Goal: Task Accomplishment & Management: Use online tool/utility

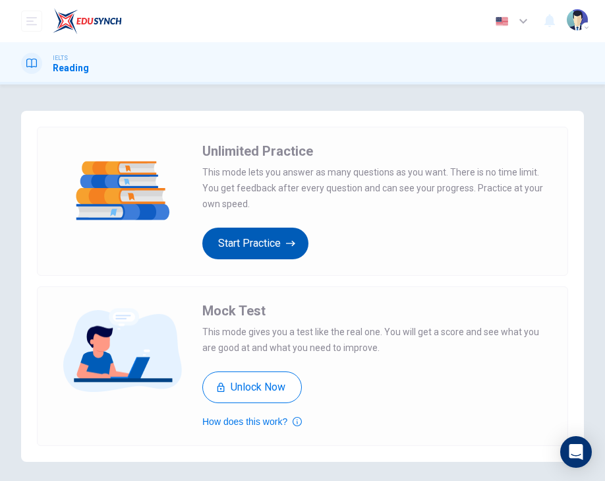
click at [249, 249] on button "Start Practice" at bounding box center [255, 243] width 106 height 32
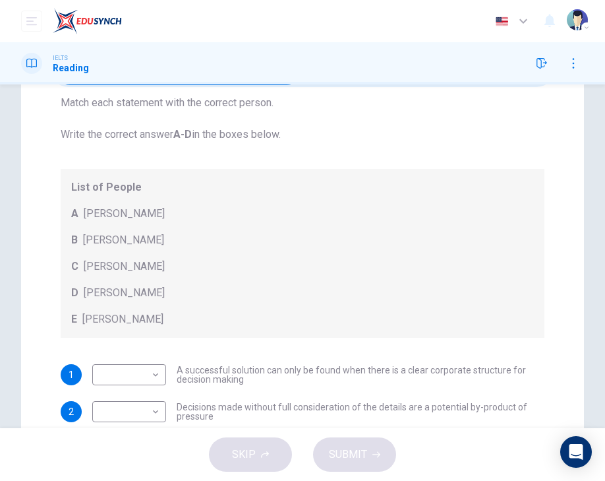
scroll to position [91, 0]
click at [226, 299] on div "List of People A [PERSON_NAME] B [PERSON_NAME] C [PERSON_NAME] D [PERSON_NAME] …" at bounding box center [303, 251] width 484 height 169
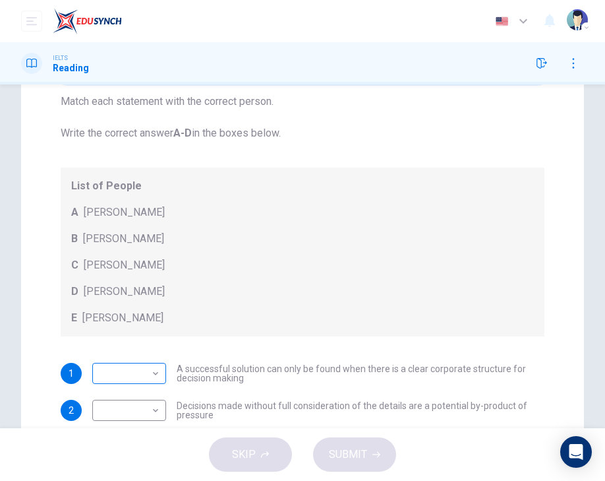
click at [117, 370] on body "Dashboard Practice Analysis Pricing English en ​ 2025SJ00059 MEERTHIKHA A/P [PE…" at bounding box center [302, 240] width 605 height 481
click at [170, 330] on div at bounding box center [302, 240] width 605 height 481
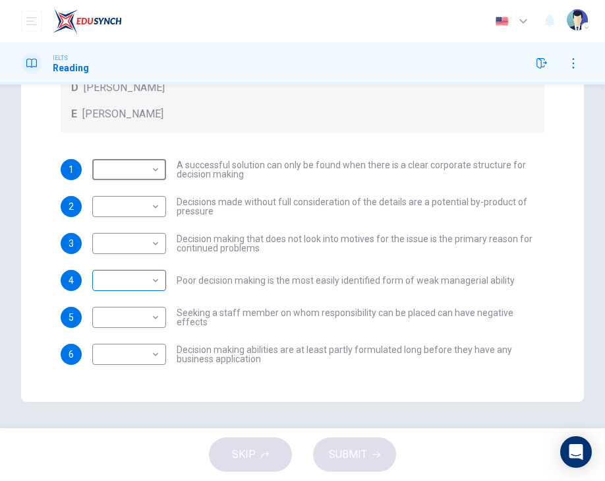
scroll to position [0, 0]
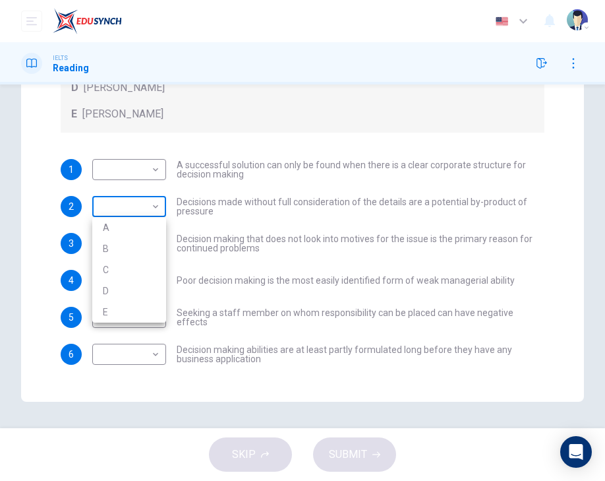
click at [118, 204] on body "Dashboard Practice Analysis Pricing English en ​ 2025SJ00059 MEERTHIKHA A/P [PE…" at bounding box center [302, 240] width 605 height 481
click at [119, 243] on li "B" at bounding box center [129, 248] width 74 height 21
type input "B"
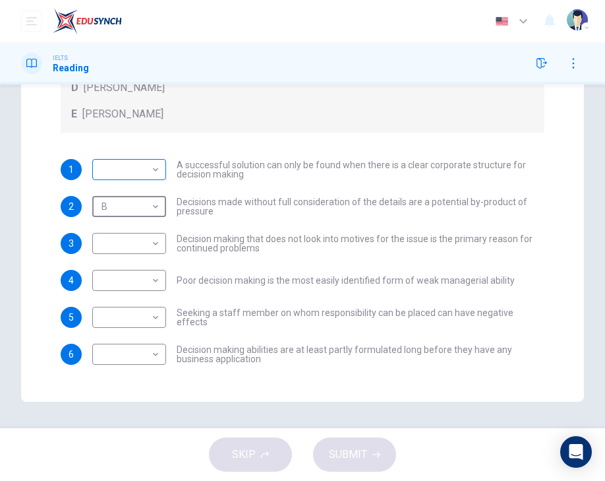
click at [127, 174] on body "Dashboard Practice Analysis Pricing English en ​ 2025SJ00059 MEERTHIKHA A/P [PE…" at bounding box center [302, 240] width 605 height 481
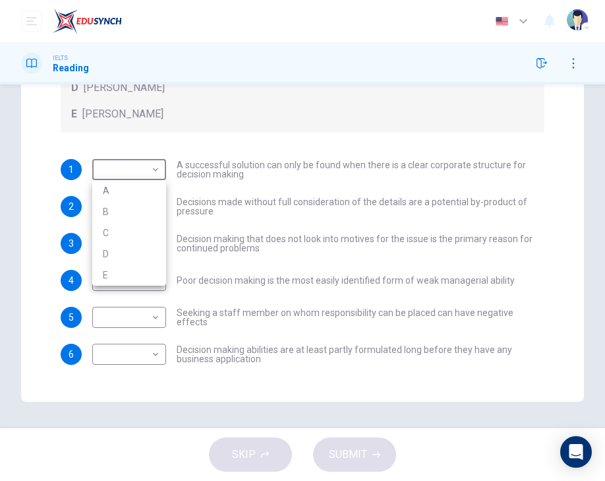
click at [129, 242] on li "C" at bounding box center [129, 232] width 74 height 21
type input "C"
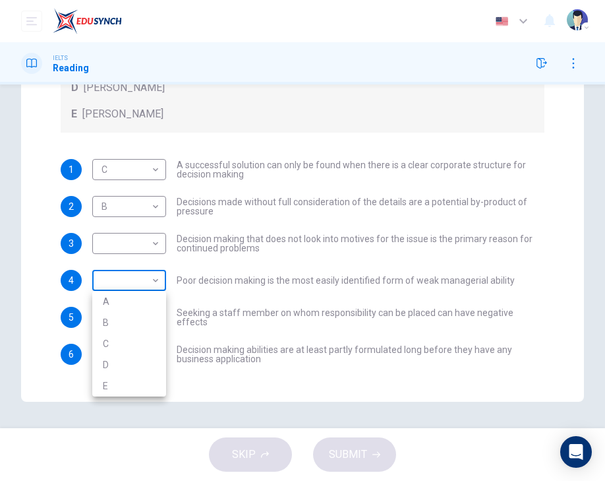
click at [137, 282] on body "Dashboard Practice Analysis Pricing English en ​ 2025SJ00059 MEERTHIKHA A/P [PE…" at bounding box center [302, 240] width 605 height 481
click at [131, 363] on li "D" at bounding box center [129, 364] width 74 height 21
type input "D"
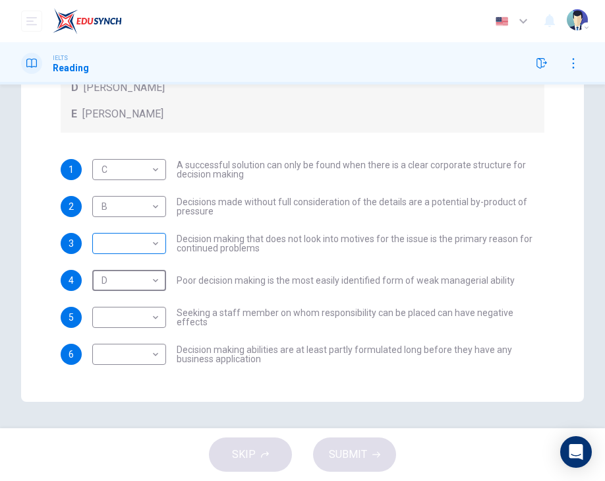
click at [126, 235] on body "Dashboard Practice Analysis Pricing English en ​ 2025SJ00059 MEERTHIKHA A/P [PE…" at bounding box center [302, 240] width 605 height 481
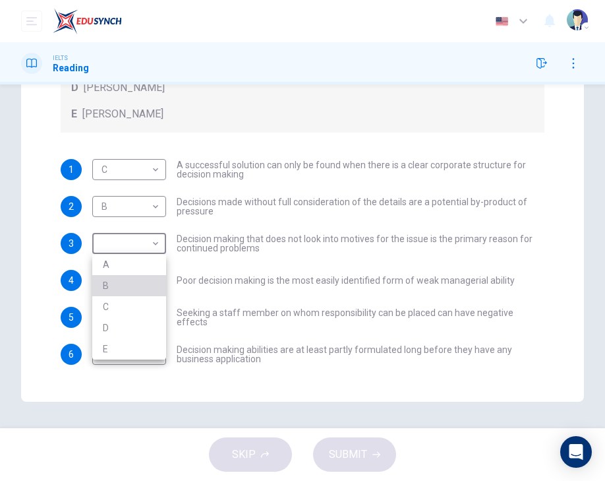
click at [116, 285] on li "B" at bounding box center [129, 285] width 74 height 21
type input "B"
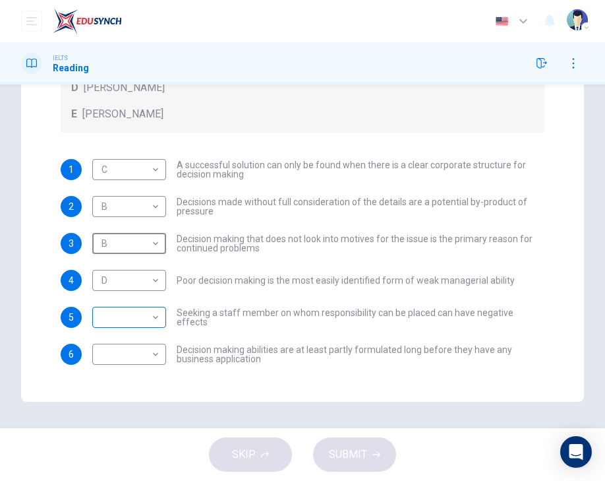
click at [124, 327] on body "Dashboard Practice Analysis Pricing English en ​ 2025SJ00059 MEERTHIKHA A/P [PE…" at bounding box center [302, 240] width 605 height 481
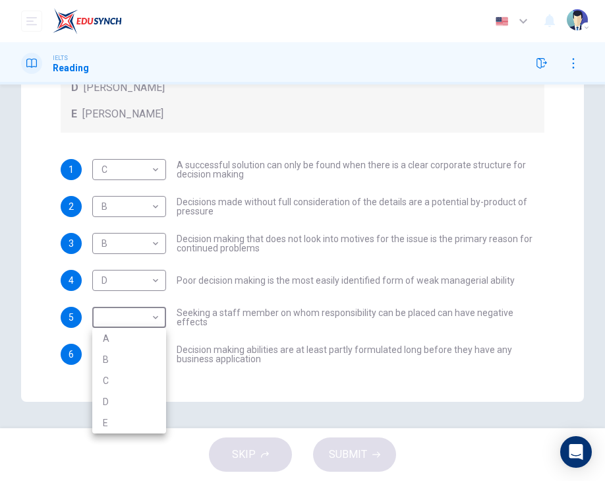
click at [115, 425] on li "E" at bounding box center [129, 422] width 74 height 21
type input "E"
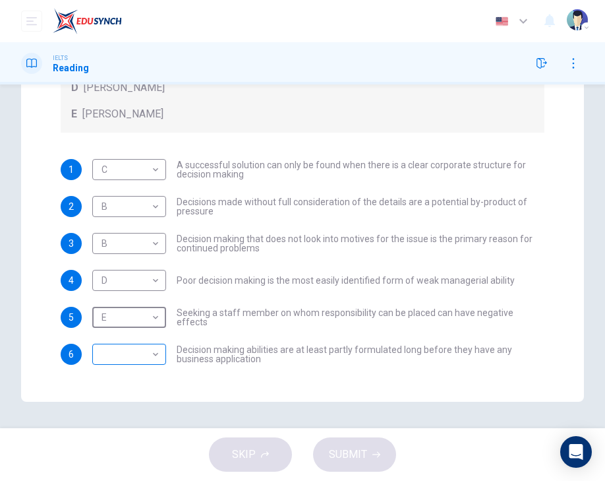
click at [124, 357] on body "Dashboard Practice Analysis Pricing English en ​ 2025SJ00059 MEERTHIKHA A/P [PE…" at bounding box center [302, 240] width 605 height 481
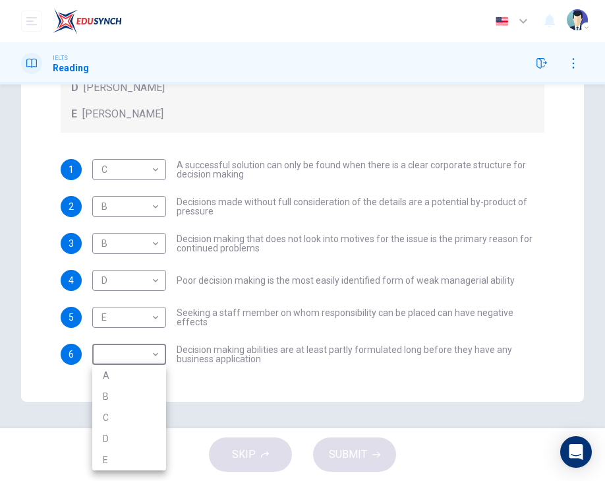
click at [119, 401] on li "B" at bounding box center [129, 396] width 74 height 21
type input "B"
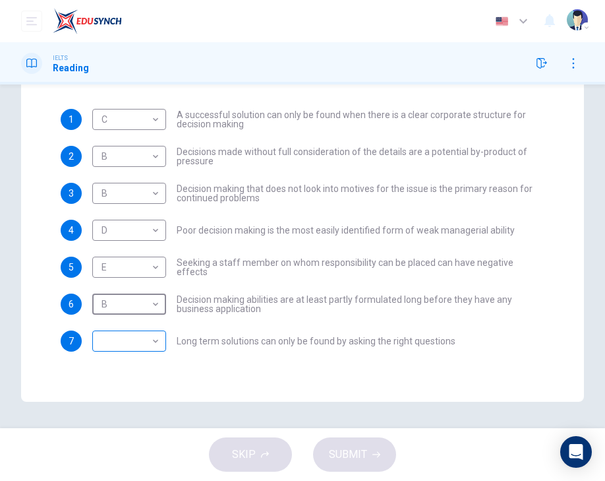
scroll to position [50, 0]
click at [131, 336] on body "Dashboard Practice Analysis Pricing English en ​ 2025SJ00059 MEERTHIKHA A/P [PE…" at bounding box center [302, 240] width 605 height 481
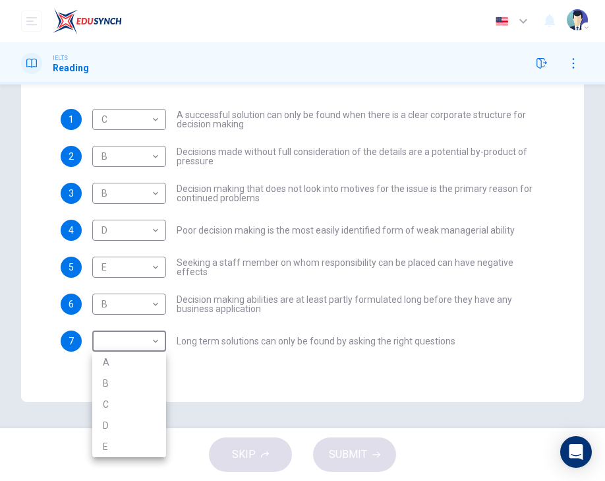
drag, startPoint x: 112, startPoint y: 360, endPoint x: 90, endPoint y: 357, distance: 22.7
click at [112, 360] on li "A" at bounding box center [129, 361] width 74 height 21
type input "A"
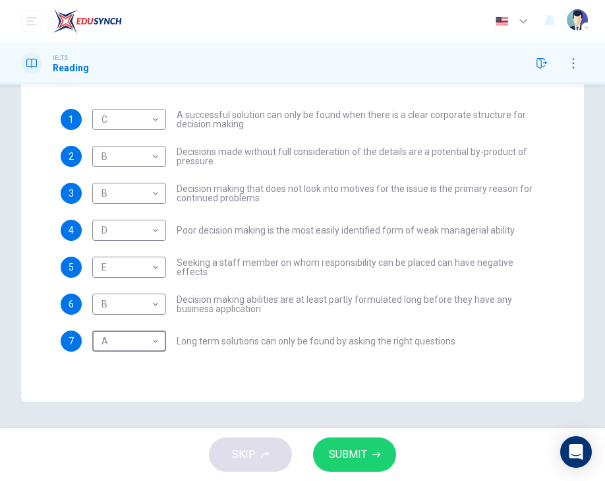
click at [358, 468] on button "SUBMIT" at bounding box center [354, 454] width 83 height 34
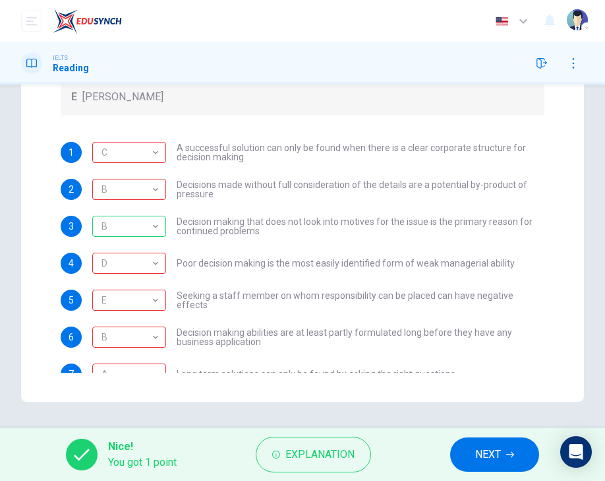
scroll to position [0, 0]
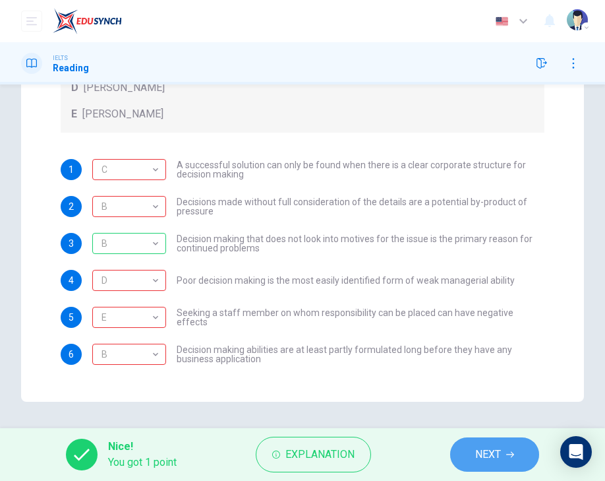
click at [520, 460] on button "NEXT" at bounding box center [494, 454] width 89 height 34
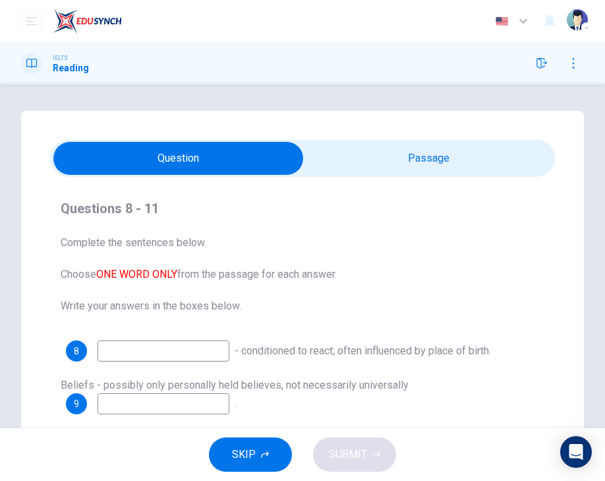
click at [466, 147] on input "checkbox" at bounding box center [178, 158] width 757 height 33
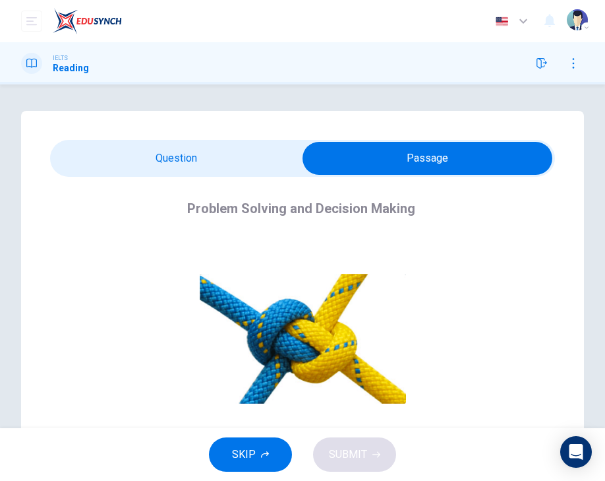
scroll to position [-1, 0]
click at [194, 158] on input "checkbox" at bounding box center [427, 158] width 757 height 33
checkbox input "false"
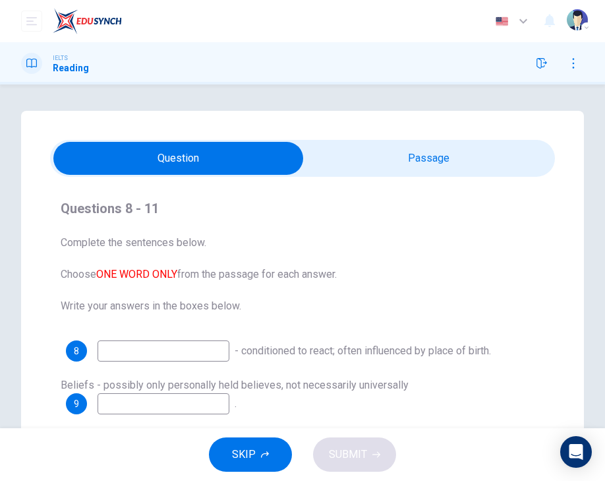
click at [143, 352] on input at bounding box center [164, 350] width 132 height 21
type input "n"
type input "business"
click at [488, 310] on span "Complete the sentences below. Choose ONE WORD ONLY from the passage for each an…" at bounding box center [303, 274] width 484 height 79
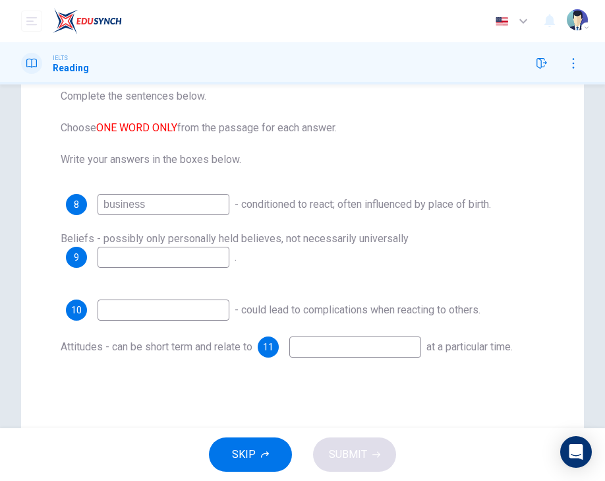
scroll to position [148, 0]
click at [176, 264] on input at bounding box center [164, 255] width 132 height 21
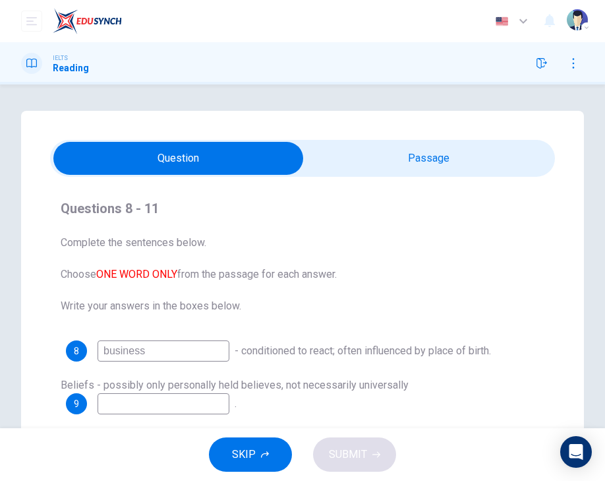
scroll to position [0, 0]
click at [393, 175] on span at bounding box center [302, 158] width 505 height 37
click at [394, 167] on input "checkbox" at bounding box center [178, 158] width 757 height 33
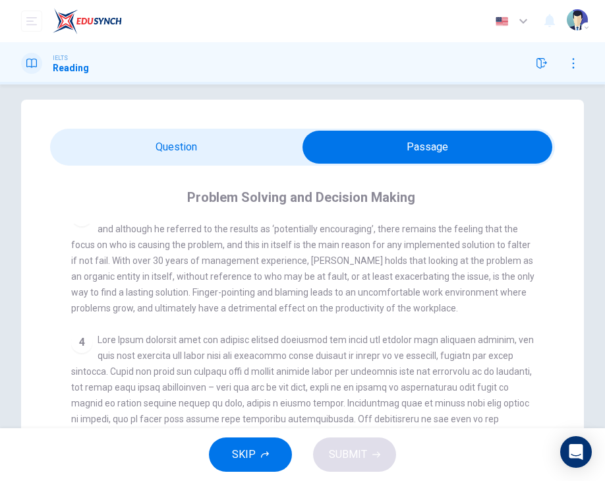
scroll to position [15, 0]
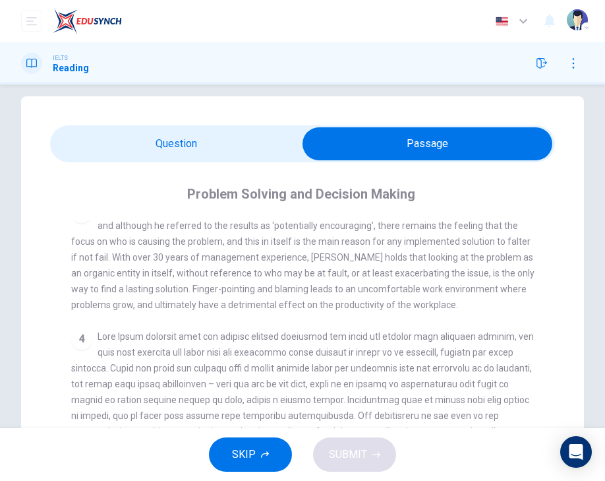
click at [228, 152] on input "checkbox" at bounding box center [427, 143] width 757 height 33
checkbox input "false"
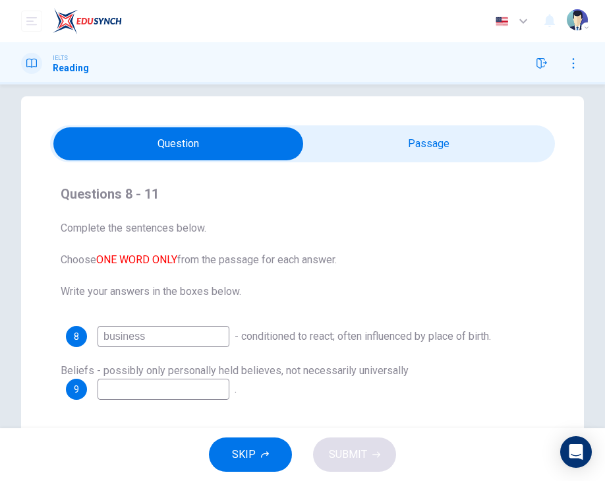
click at [149, 388] on input at bounding box center [164, 388] width 132 height 21
type input "a"
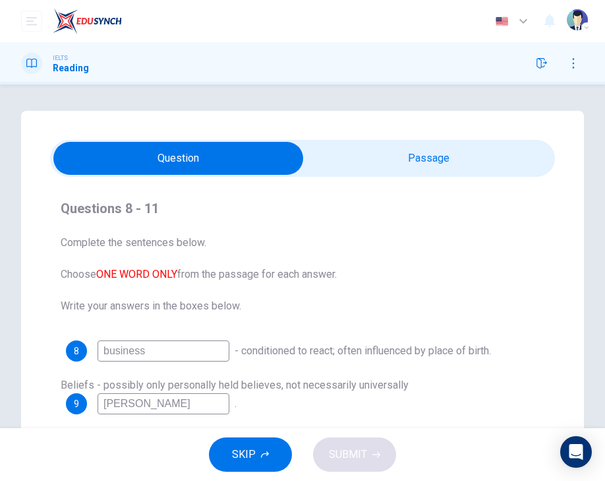
scroll to position [-1, 0]
type input "[PERSON_NAME]"
click at [413, 158] on input "checkbox" at bounding box center [178, 158] width 757 height 33
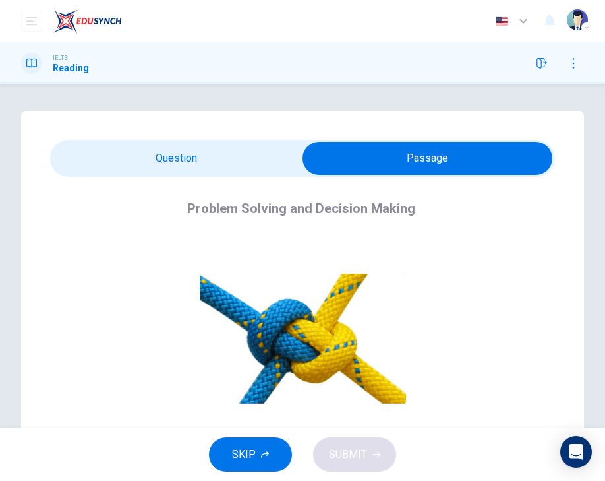
click at [197, 160] on input "checkbox" at bounding box center [427, 158] width 757 height 33
checkbox input "false"
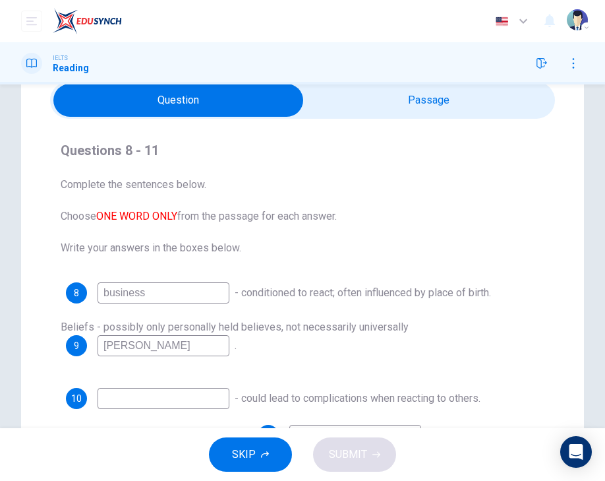
scroll to position [105, 0]
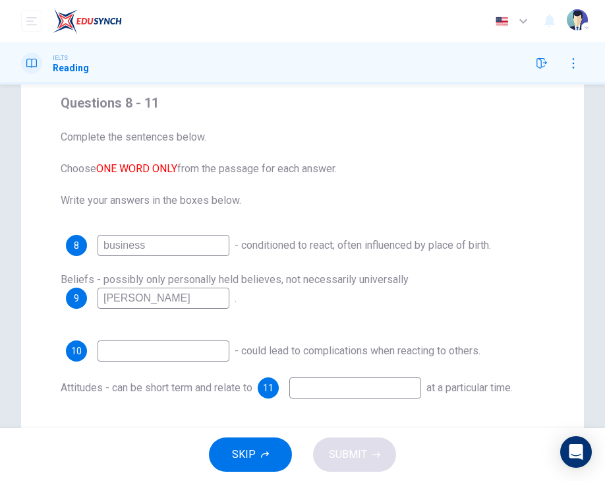
click at [158, 350] on input at bounding box center [164, 350] width 132 height 21
type input "CEO"
click at [315, 392] on input at bounding box center [355, 387] width 132 height 21
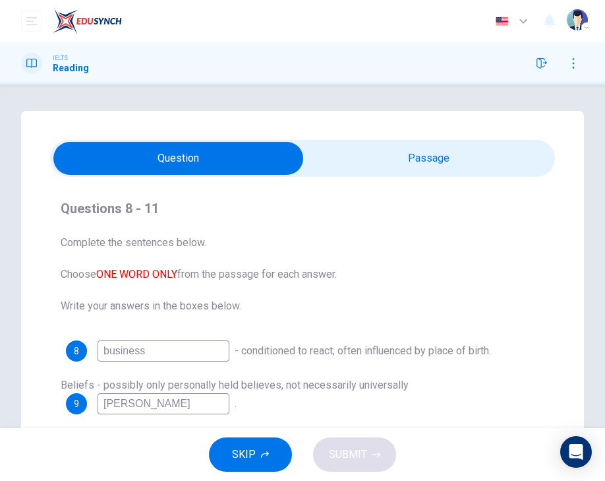
scroll to position [0, 0]
drag, startPoint x: 380, startPoint y: 160, endPoint x: 369, endPoint y: 158, distance: 10.7
click at [378, 160] on input "checkbox" at bounding box center [178, 158] width 757 height 33
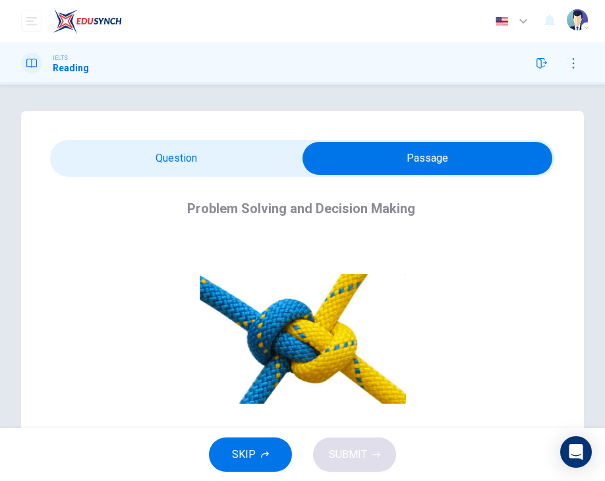
click at [194, 161] on input "checkbox" at bounding box center [427, 158] width 757 height 33
checkbox input "false"
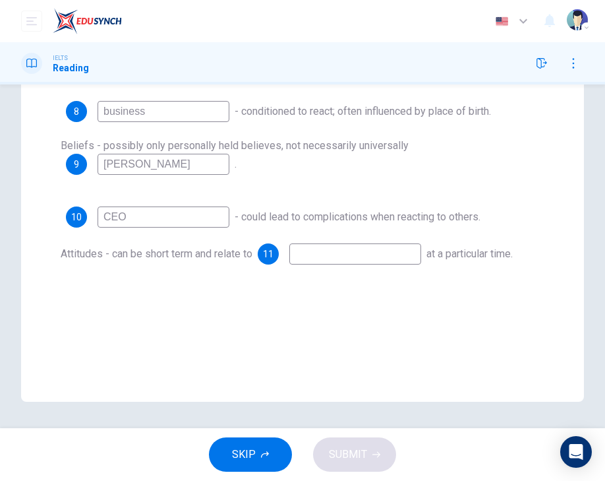
click at [318, 256] on input at bounding box center [355, 253] width 132 height 21
type input "encoariging"
click at [365, 447] on span "SUBMIT" at bounding box center [348, 454] width 38 height 18
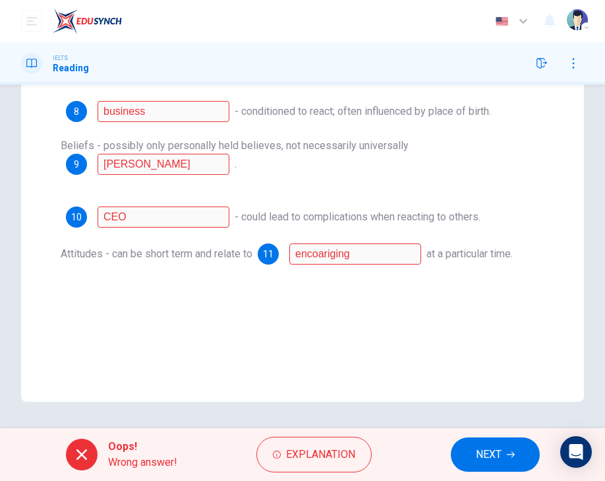
scroll to position [239, 0]
click at [365, 254] on input "encoariging" at bounding box center [355, 253] width 132 height 21
click at [374, 256] on input "encoariging" at bounding box center [355, 253] width 132 height 21
click at [479, 442] on button "NEXT" at bounding box center [495, 454] width 89 height 34
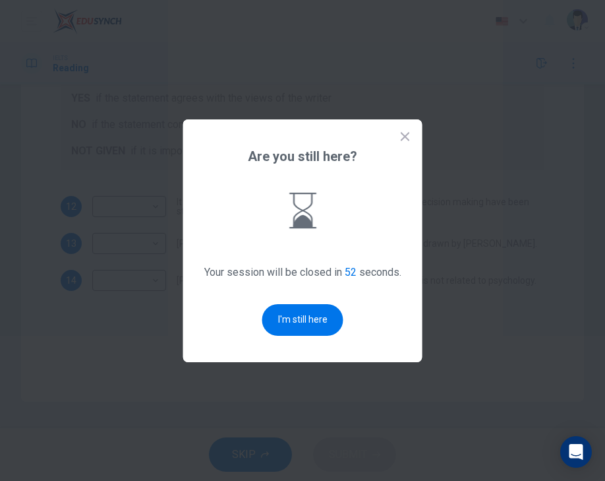
click at [312, 320] on button "I'm still here" at bounding box center [302, 320] width 81 height 32
